Goal: Information Seeking & Learning: Learn about a topic

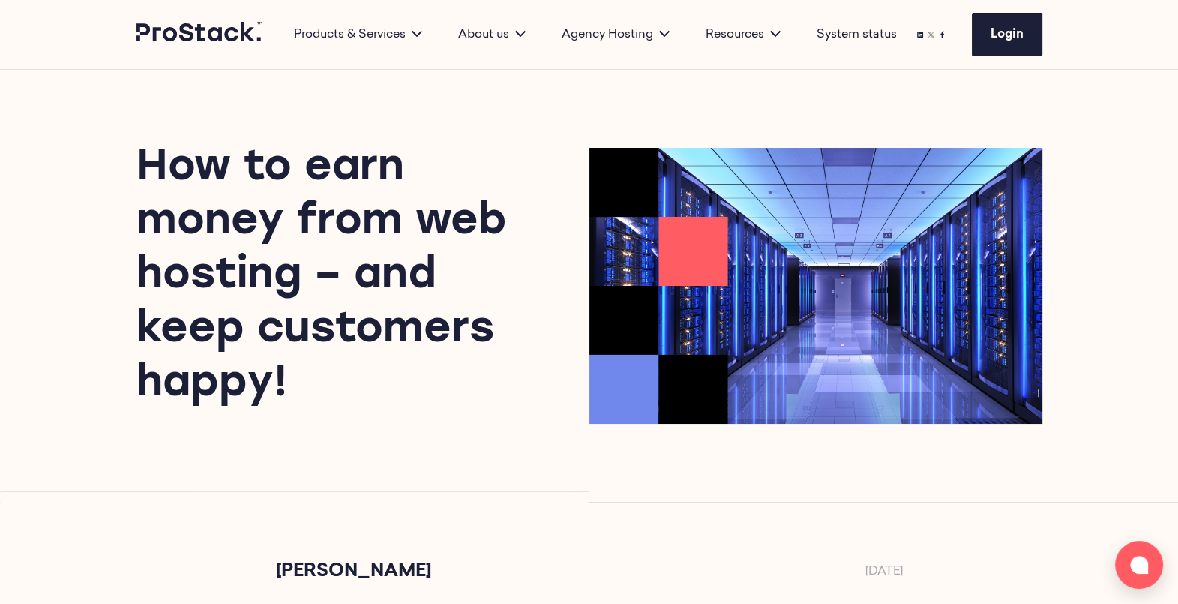
click at [126, 397] on div "How to earn money from web hosting – and keep customers happy!" at bounding box center [590, 286] width 1026 height 432
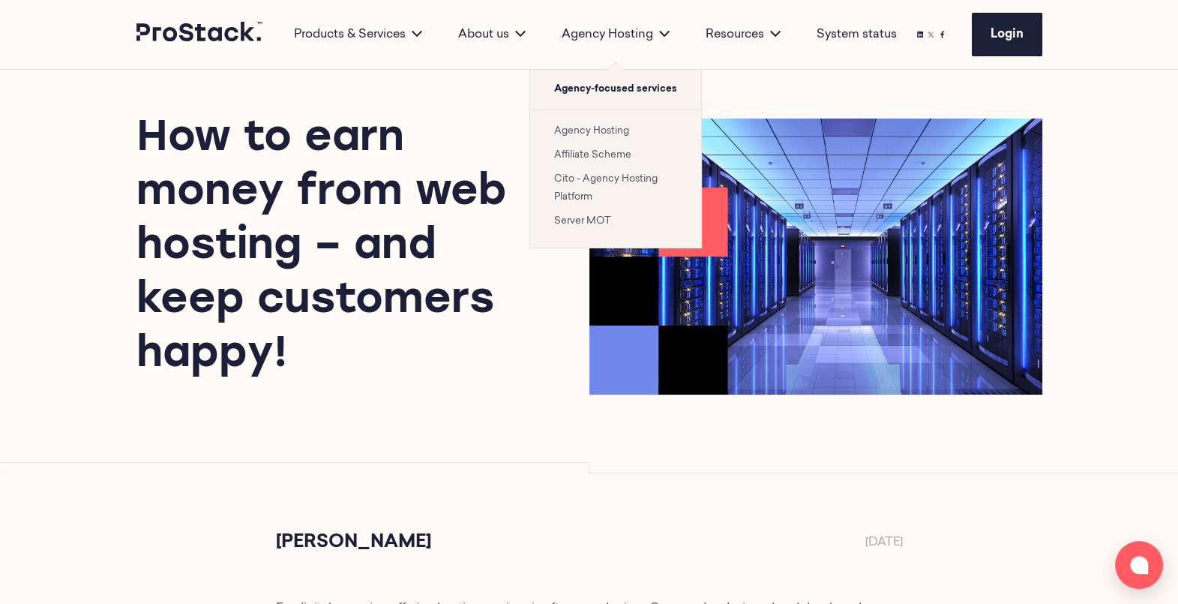
scroll to position [24, 0]
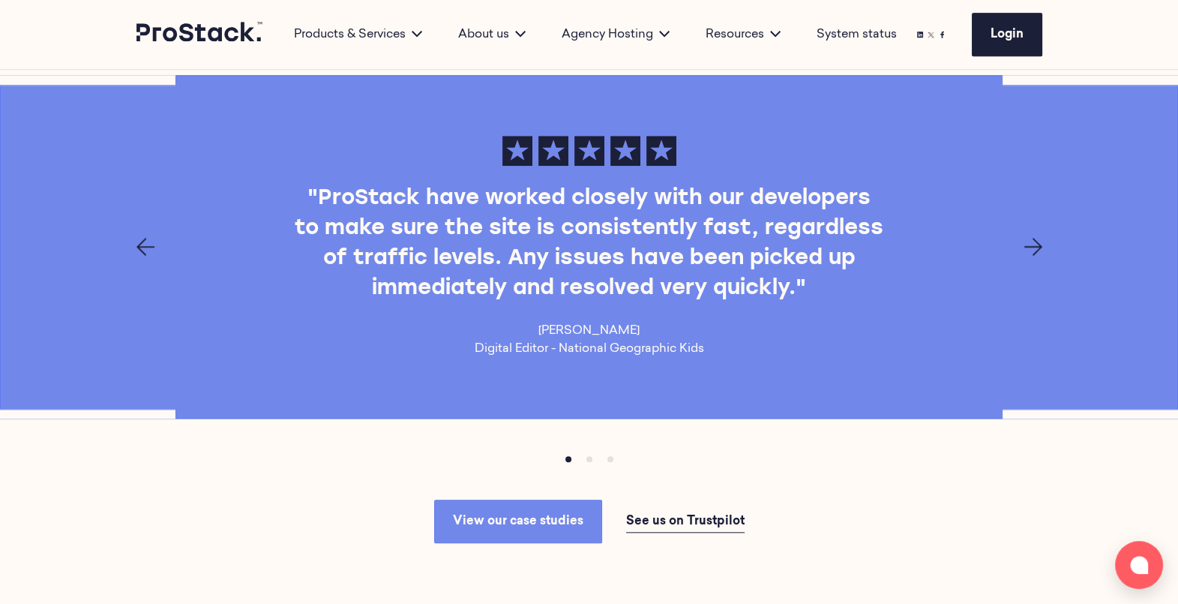
scroll to position [1937, 0]
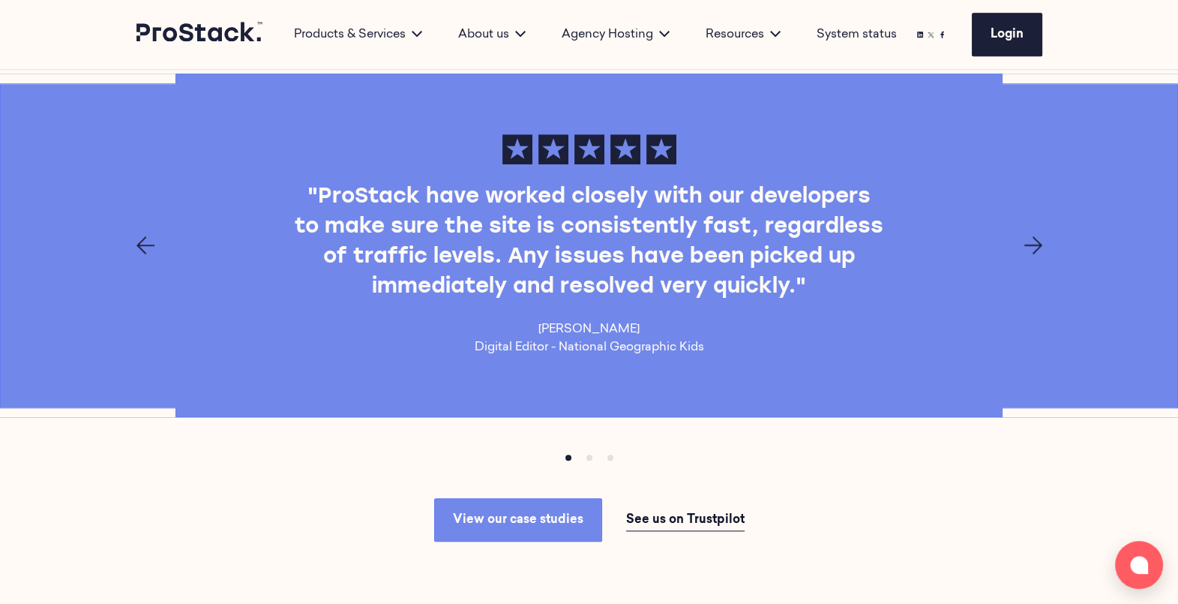
click at [698, 514] on span "See us on Trustpilot" at bounding box center [685, 520] width 119 height 12
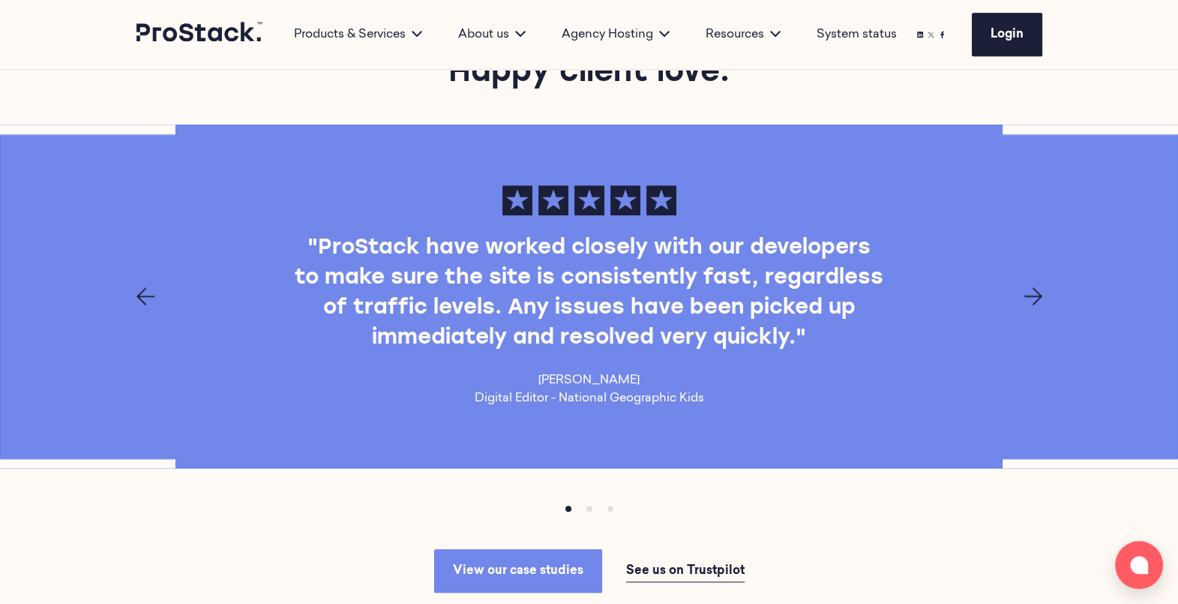
scroll to position [1884, 0]
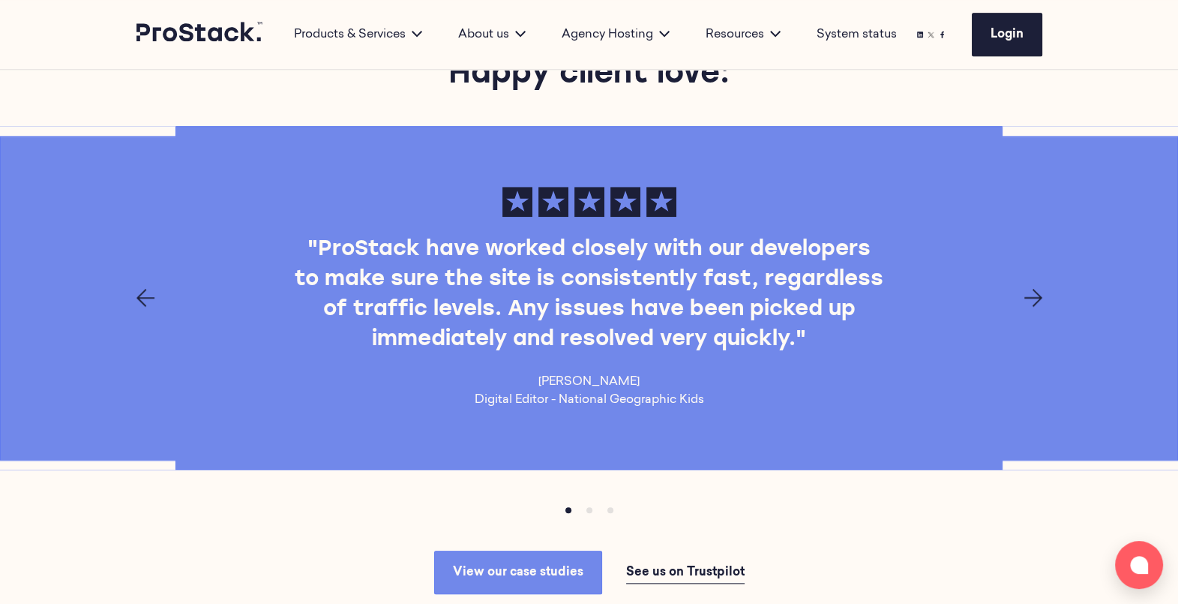
click at [1031, 289] on icon "Next page" at bounding box center [1034, 298] width 18 height 18
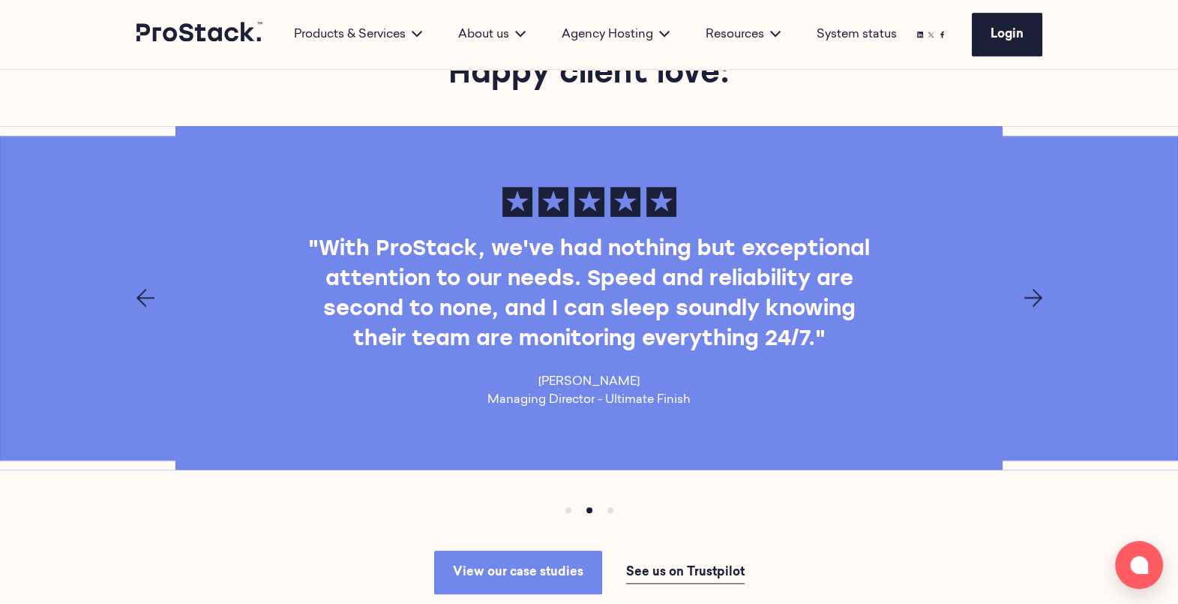
click at [1031, 289] on icon "Next page" at bounding box center [1034, 298] width 18 height 18
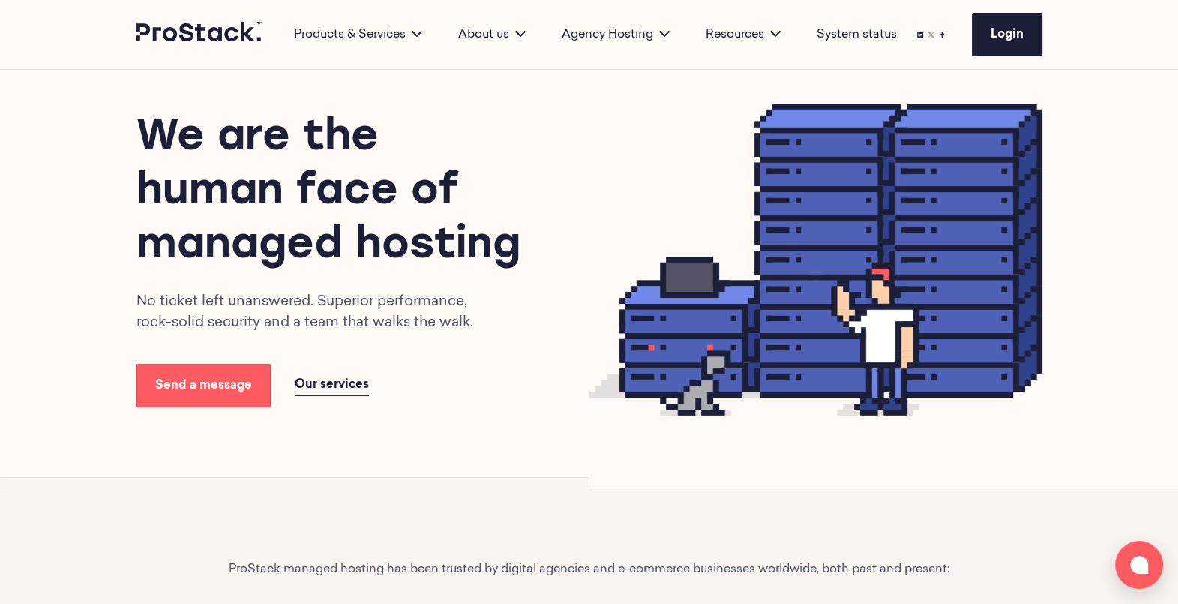
scroll to position [0, 0]
